Goal: Find specific page/section: Find specific page/section

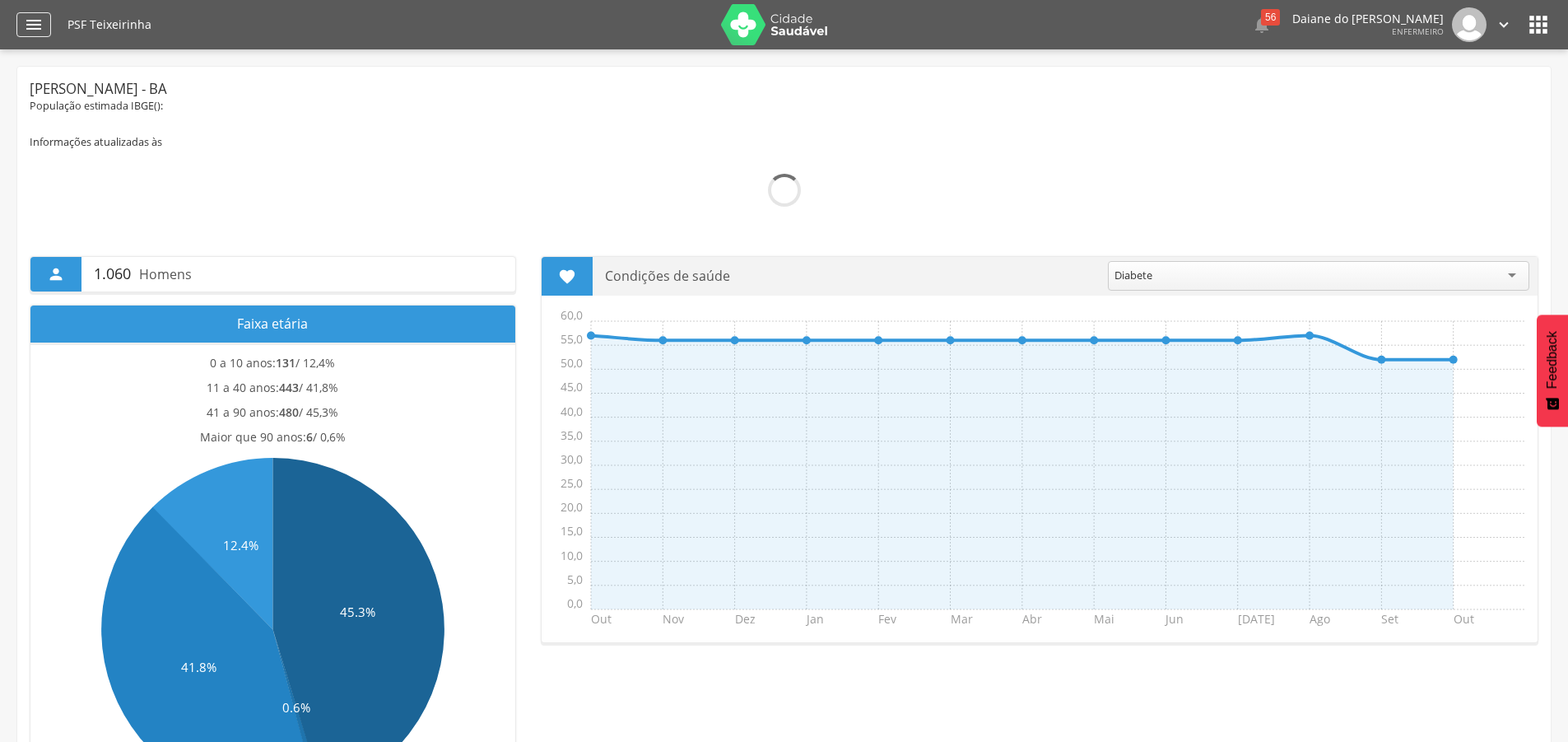
click at [29, 22] on icon "" at bounding box center [33, 24] width 19 height 19
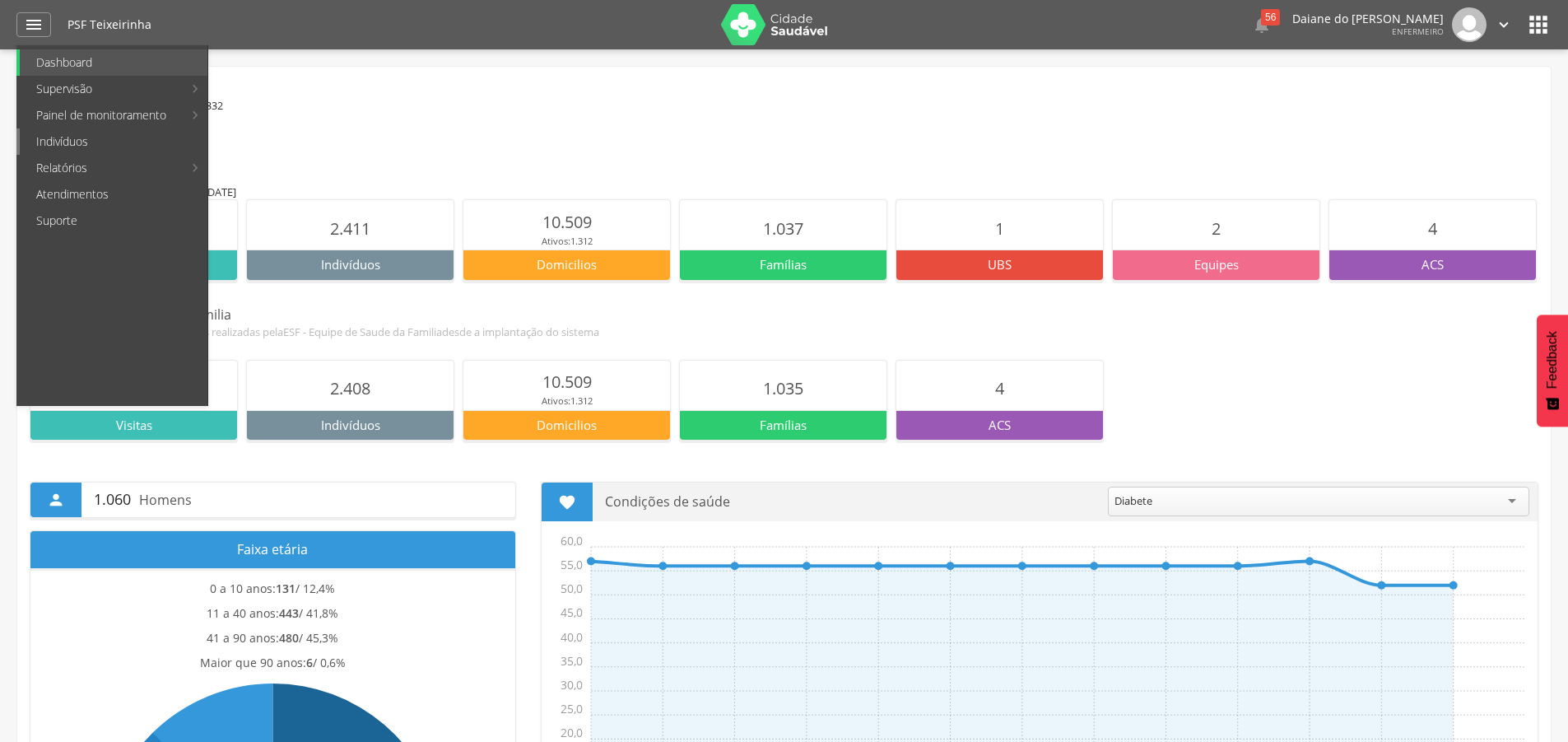
click at [166, 146] on link "Indivíduos" at bounding box center [113, 142] width 188 height 26
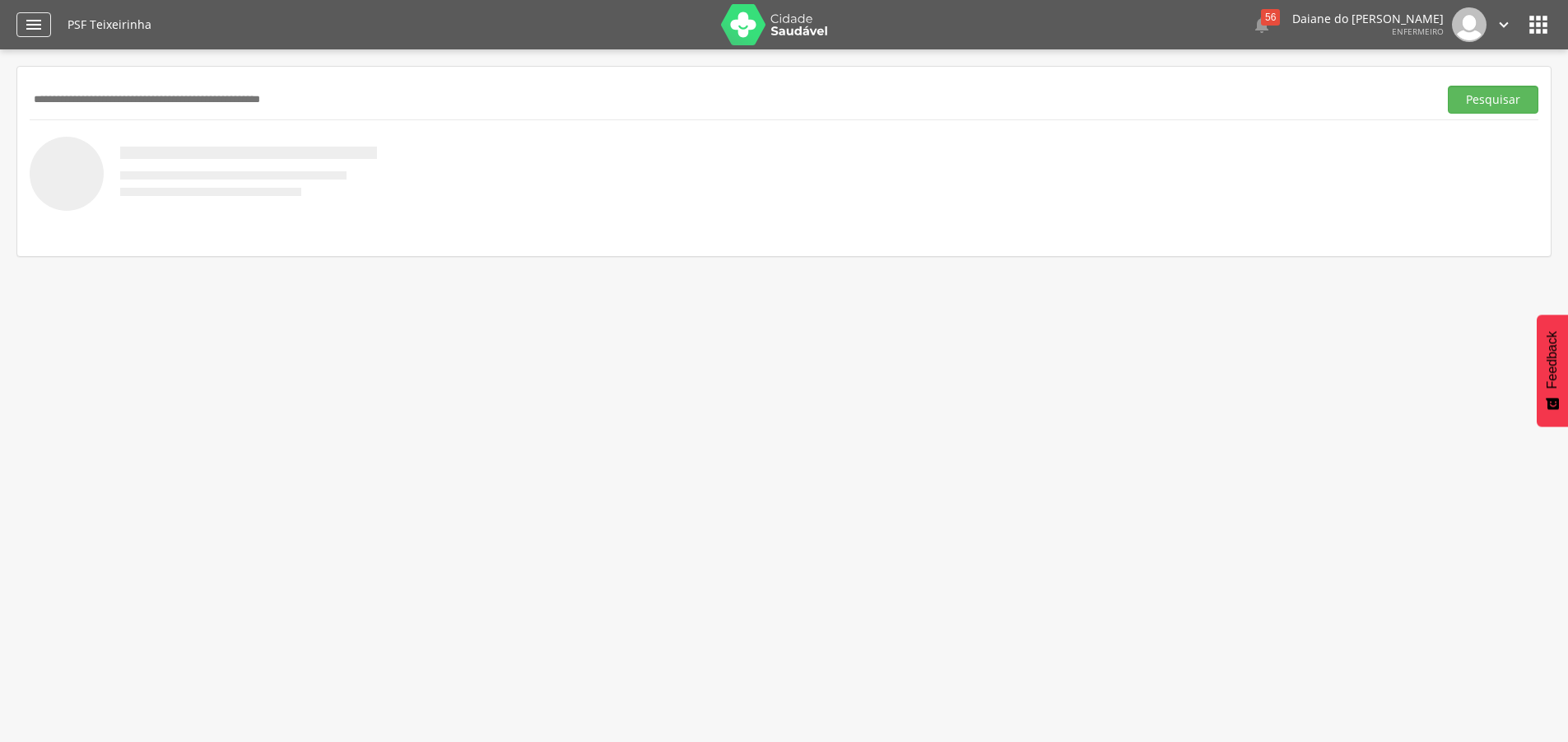
click at [43, 25] on icon "" at bounding box center [33, 24] width 19 height 19
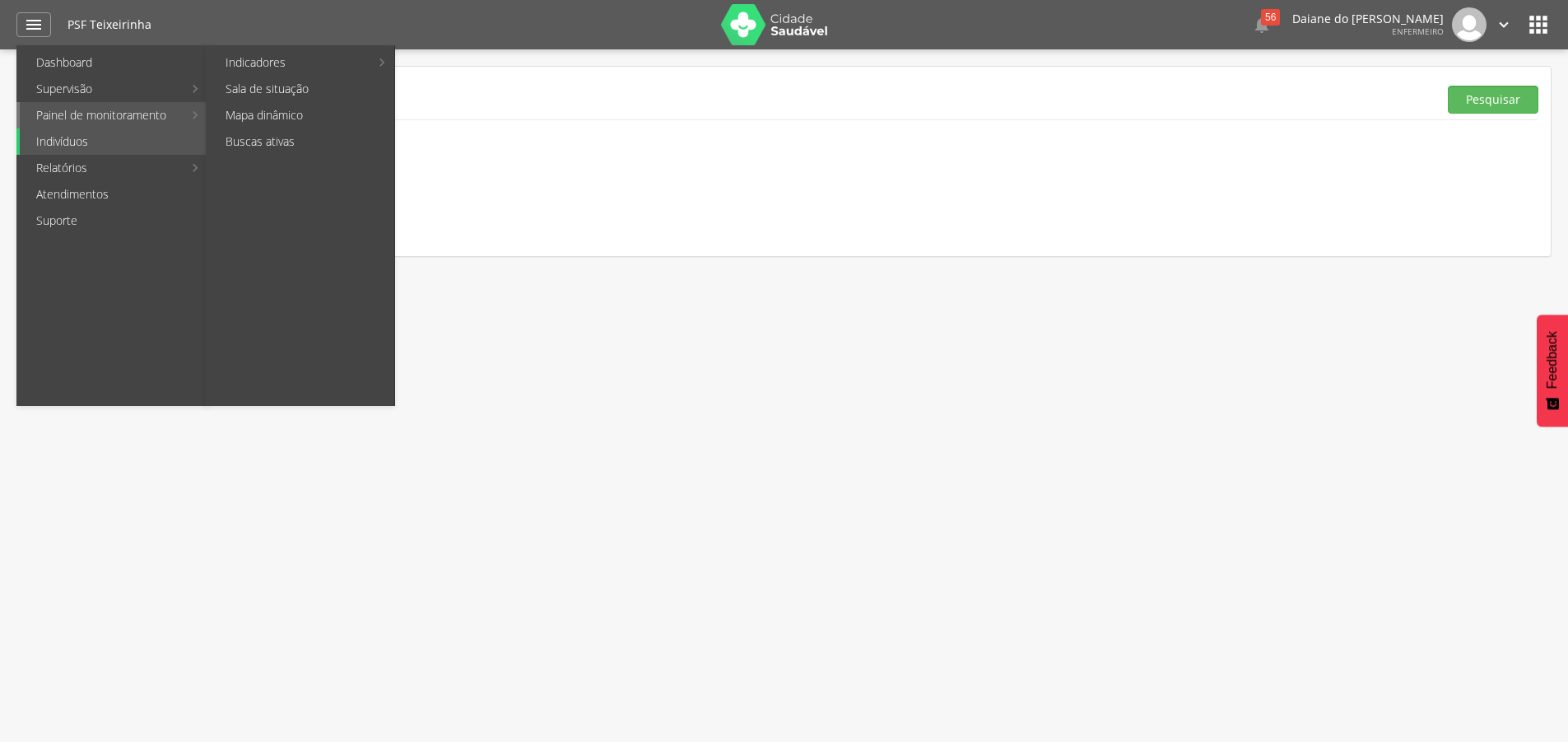
click at [120, 112] on link "Painel de monitoramento" at bounding box center [101, 115] width 163 height 26
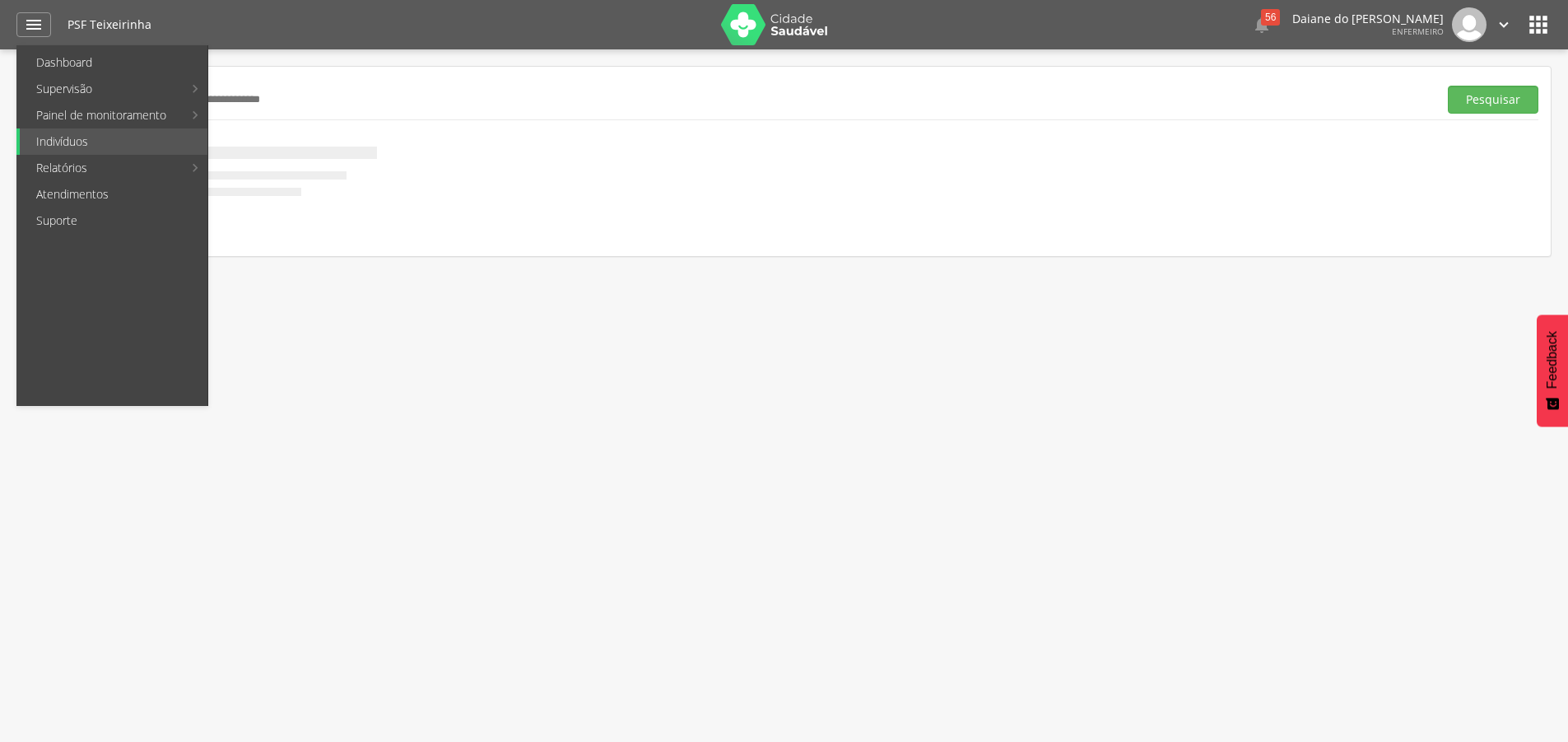
click at [1545, 19] on icon "" at bounding box center [1538, 24] width 26 height 26
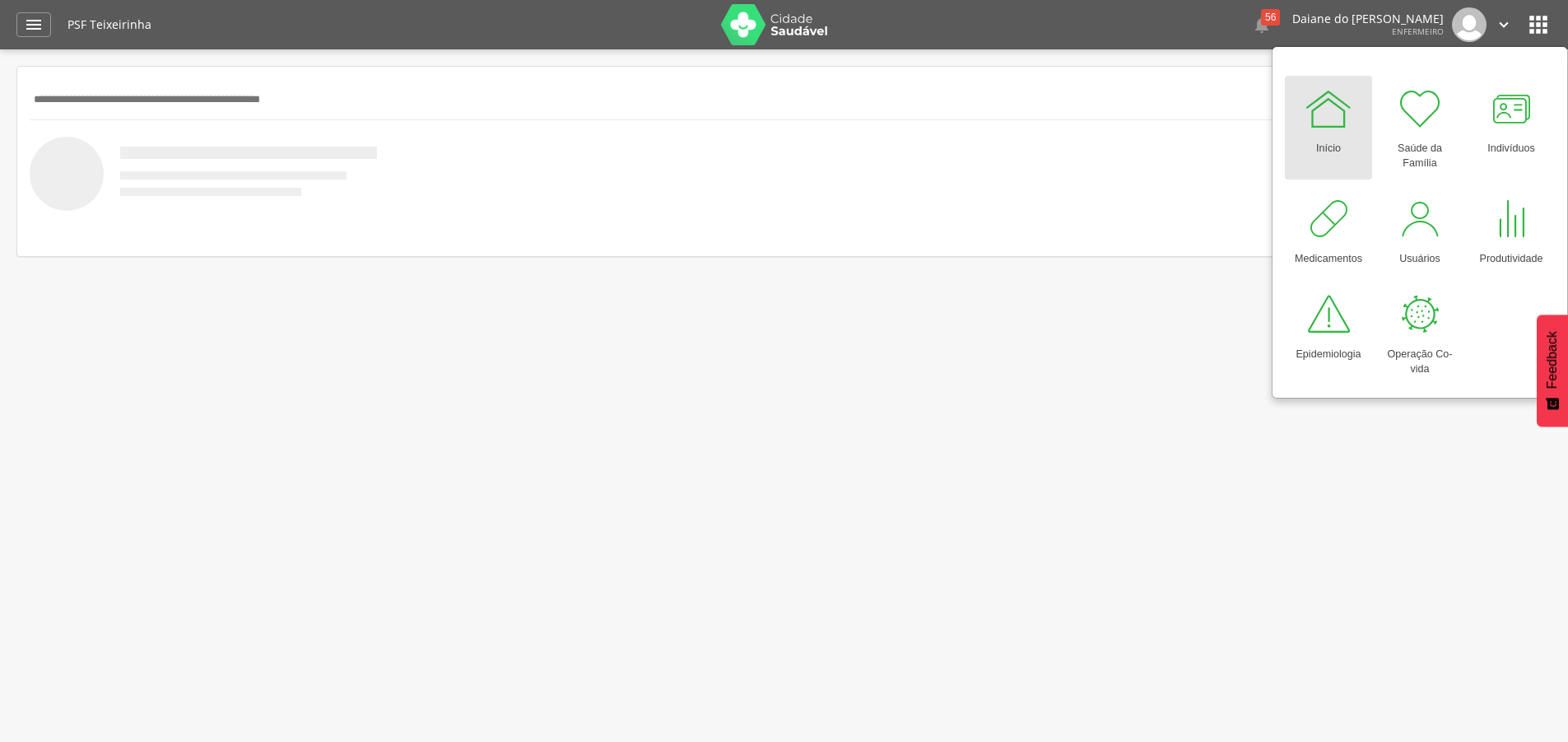
click at [1335, 146] on div "Início" at bounding box center [1328, 144] width 25 height 23
click at [1323, 102] on div at bounding box center [1328, 108] width 49 height 49
click at [1337, 108] on div at bounding box center [1328, 108] width 49 height 49
click at [1426, 119] on div at bounding box center [1419, 108] width 49 height 49
